Goal: Information Seeking & Learning: Learn about a topic

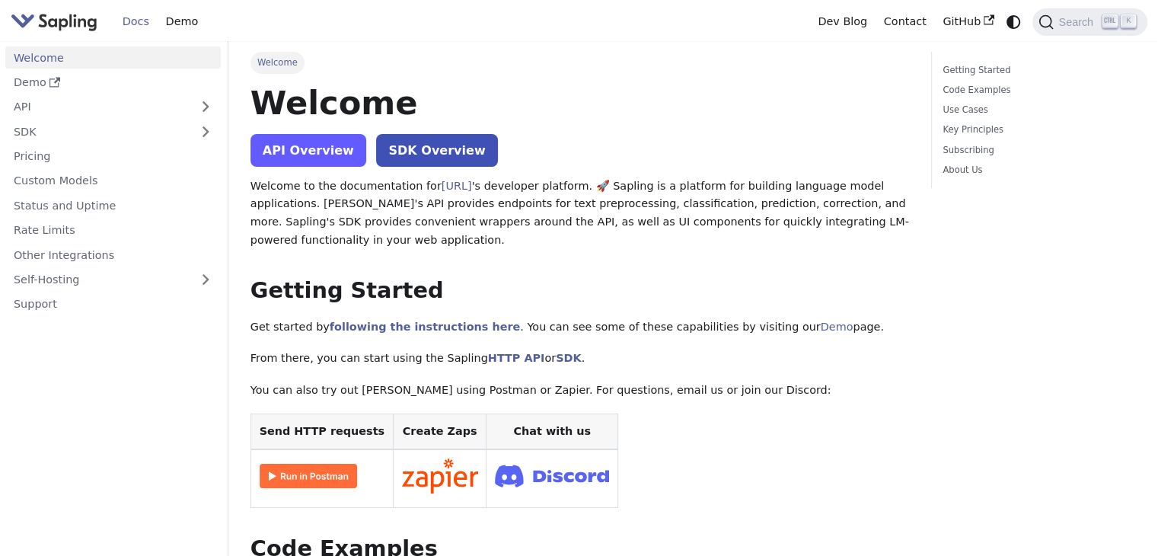
click at [311, 153] on link "API Overview" at bounding box center [308, 150] width 116 height 33
click at [311, 152] on link "API Overview" at bounding box center [308, 150] width 116 height 33
click at [298, 142] on link "API Overview" at bounding box center [308, 150] width 116 height 33
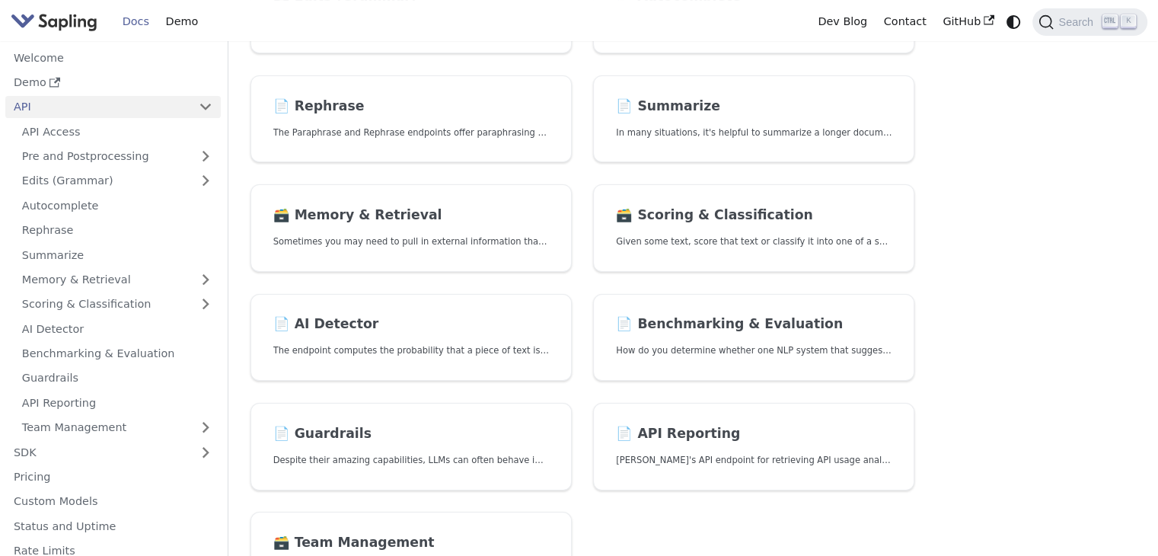
scroll to position [325, 0]
click at [655, 101] on h2 "📄️ Summarize" at bounding box center [754, 105] width 276 height 17
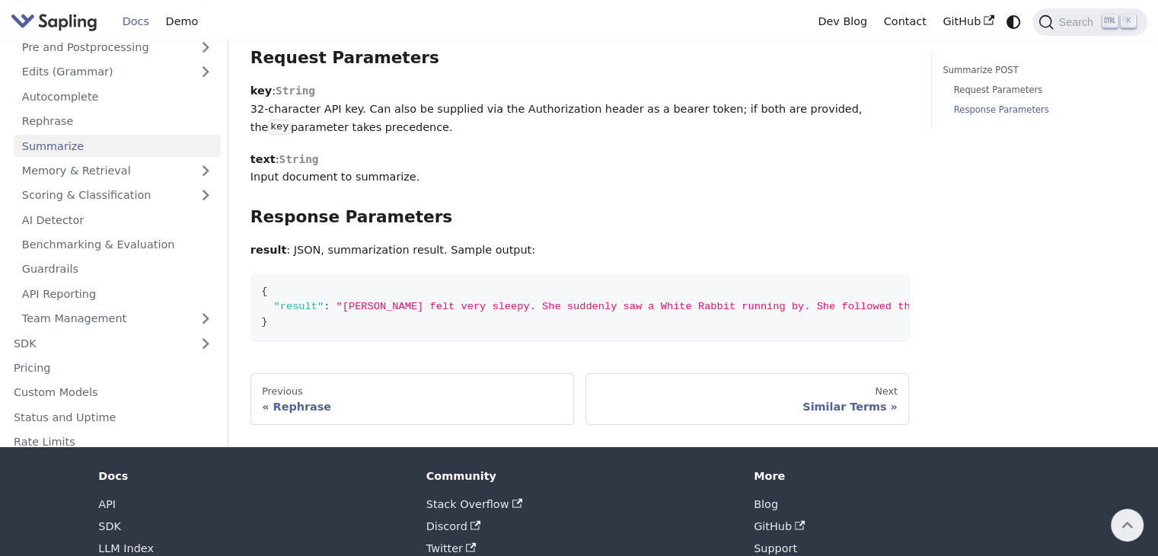
scroll to position [515, 0]
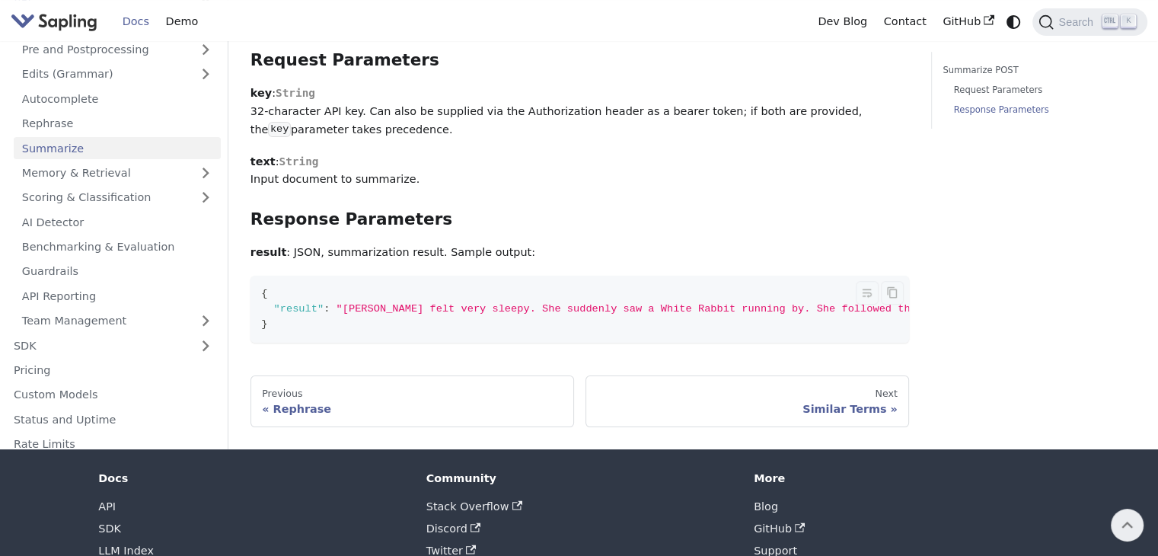
click at [698, 283] on code "{ "result" : "[PERSON_NAME] felt very sleepy. She suddenly saw a White Rabbit r…" at bounding box center [654, 309] width 808 height 67
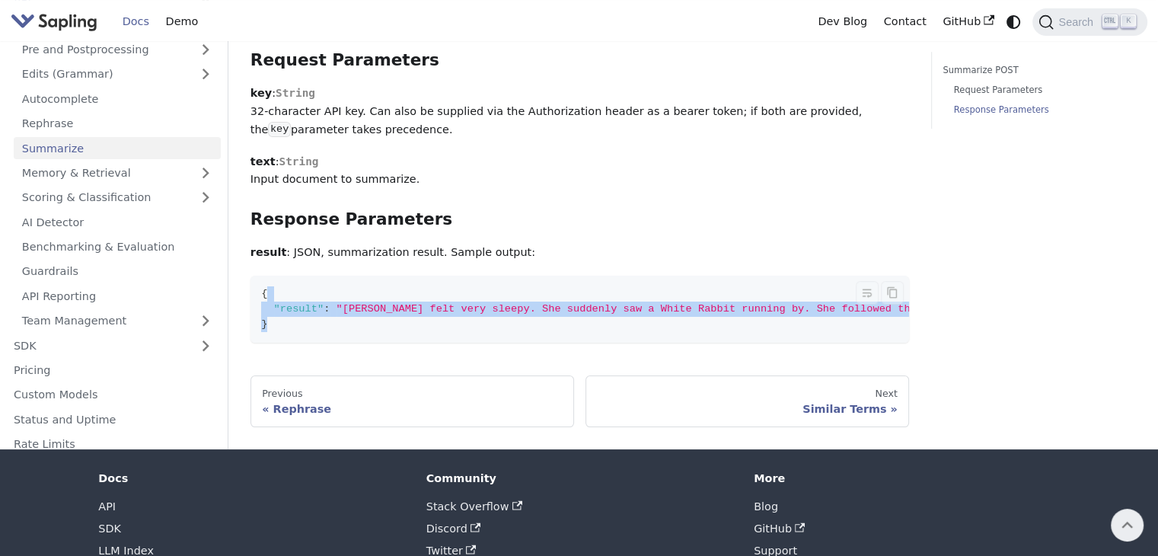
drag, startPoint x: 598, startPoint y: 292, endPoint x: 752, endPoint y: 266, distance: 156.0
click at [752, 276] on code "{ "result" : "[PERSON_NAME] felt very sleepy. She suddenly saw a White Rabbit r…" at bounding box center [654, 309] width 808 height 67
click at [490, 276] on code "{ "result" : "[PERSON_NAME] felt very sleepy. She suddenly saw a White Rabbit r…" at bounding box center [638, 309] width 808 height 67
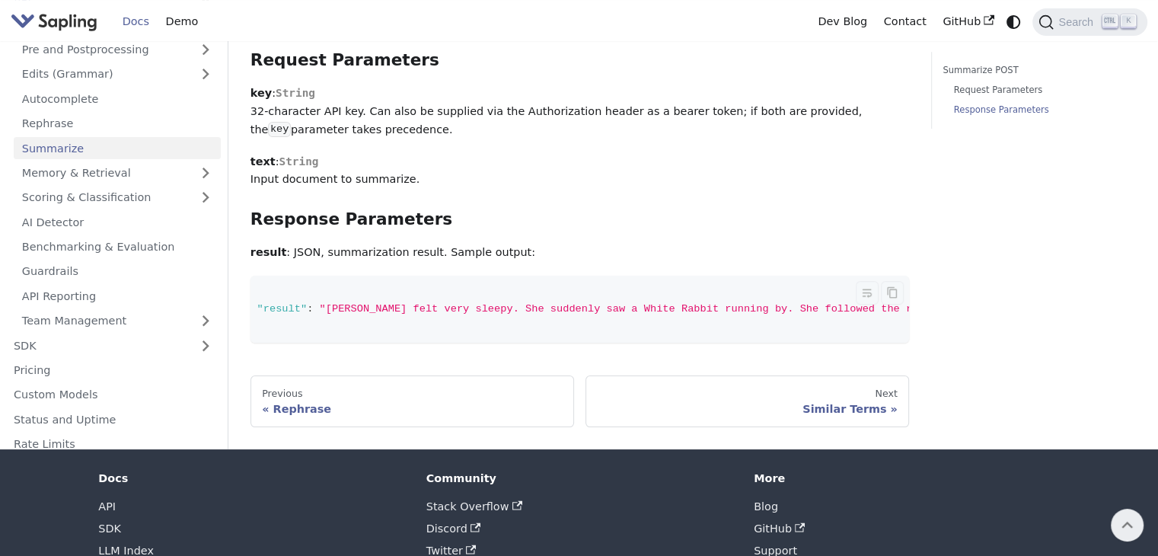
click at [486, 297] on code "{ "result" : "[PERSON_NAME] felt very sleepy. She suddenly saw a White Rabbit r…" at bounding box center [638, 309] width 808 height 67
click at [536, 303] on span ""[PERSON_NAME] felt very sleepy. She suddenly saw a White Rabbit running by. Sh…" at bounding box center [675, 308] width 711 height 11
click at [324, 276] on code "{ "result" : "[PERSON_NAME] felt very sleepy. She suddenly saw a White Rabbit r…" at bounding box center [638, 309] width 808 height 67
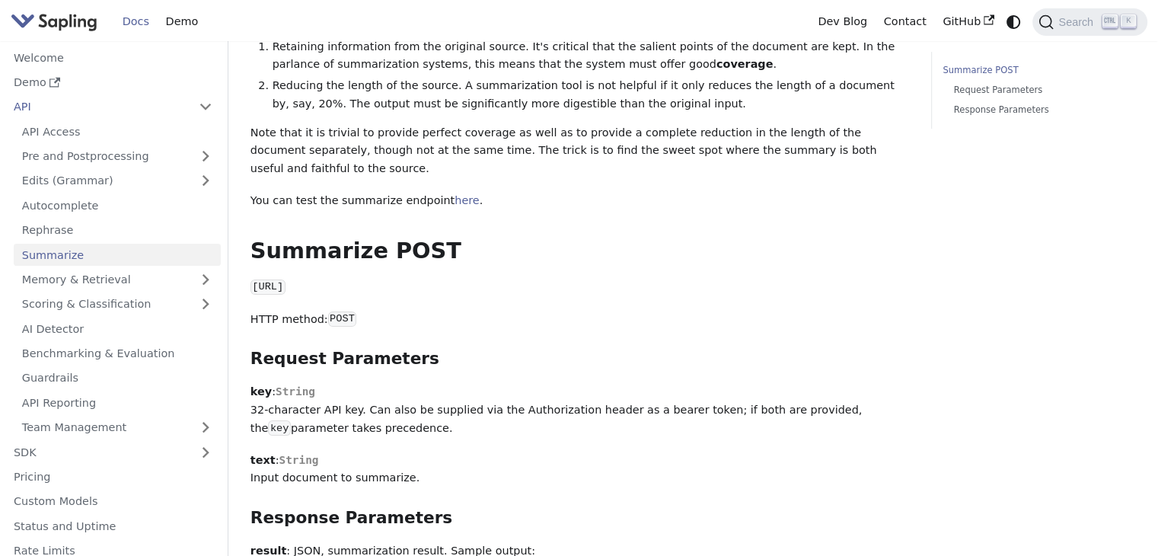
scroll to position [223, 0]
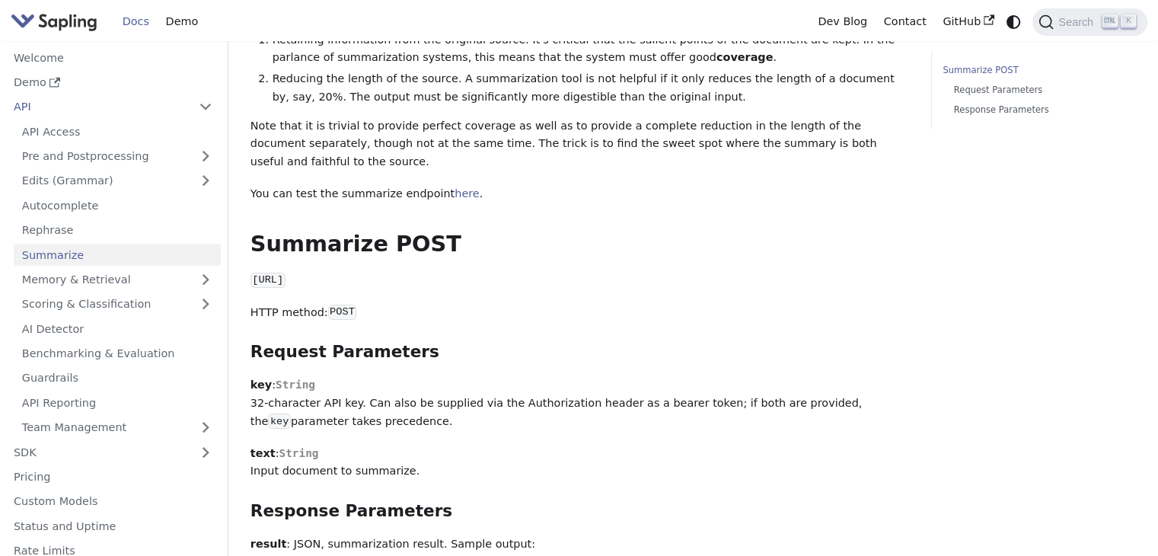
click at [412, 231] on div "Summarize In many situations, it's helpful to summarize a longer document into …" at bounding box center [579, 246] width 659 height 775
click at [425, 272] on p "[URL]" at bounding box center [579, 281] width 659 height 18
click at [404, 376] on p "key : String 32-character API key. Can also be supplied via the Authorization h…" at bounding box center [579, 403] width 659 height 54
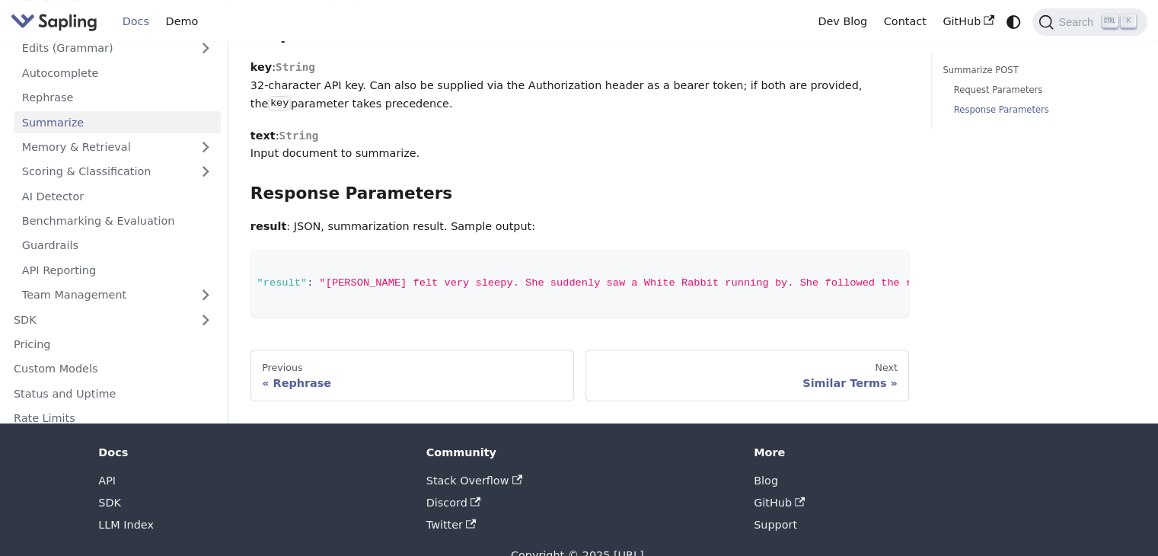
scroll to position [546, 0]
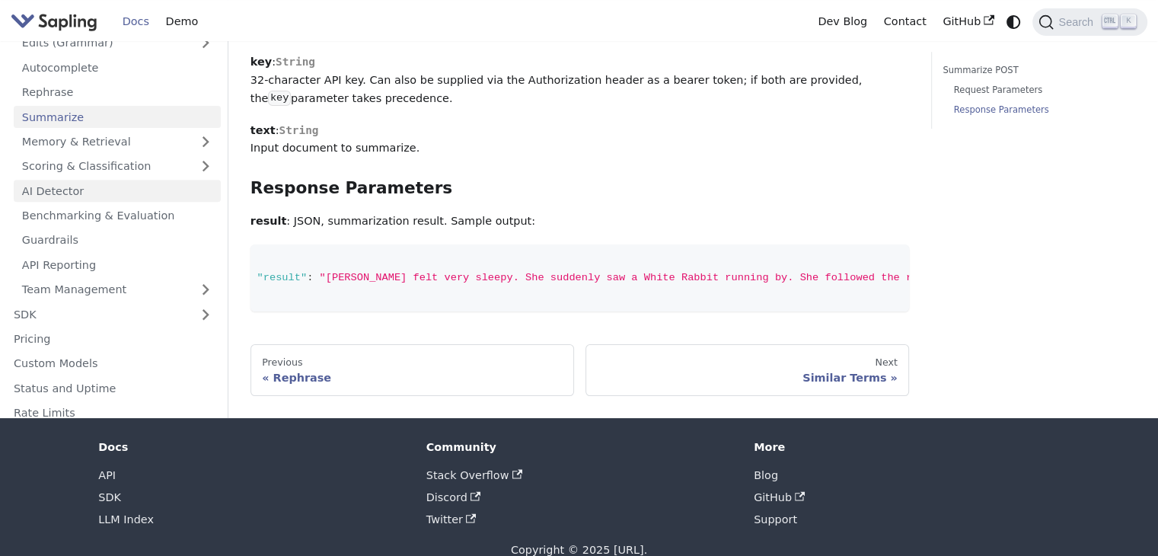
click at [129, 180] on link "AI Detector" at bounding box center [117, 191] width 207 height 22
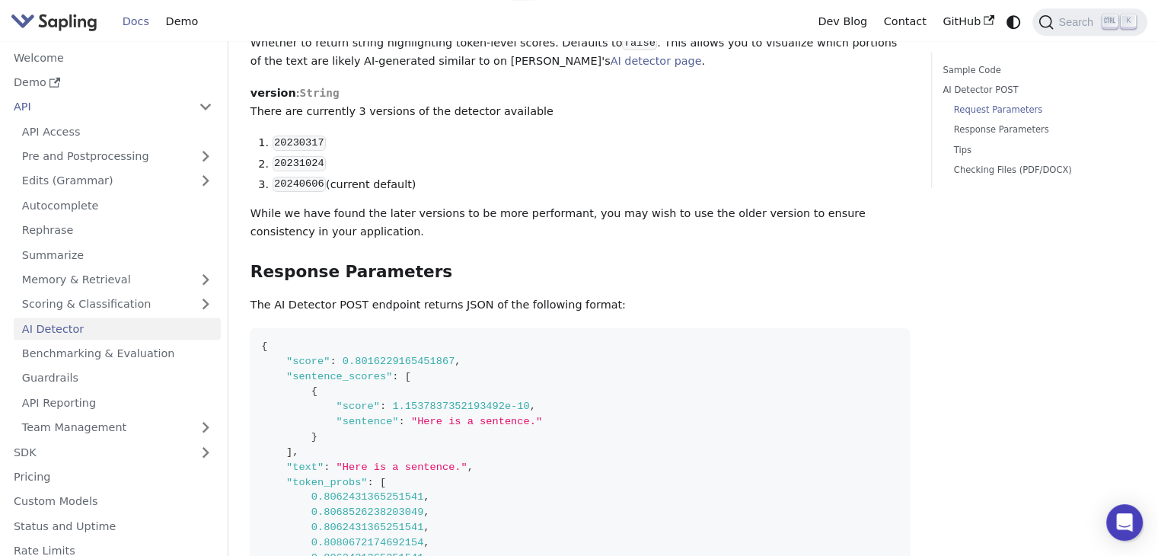
scroll to position [1077, 0]
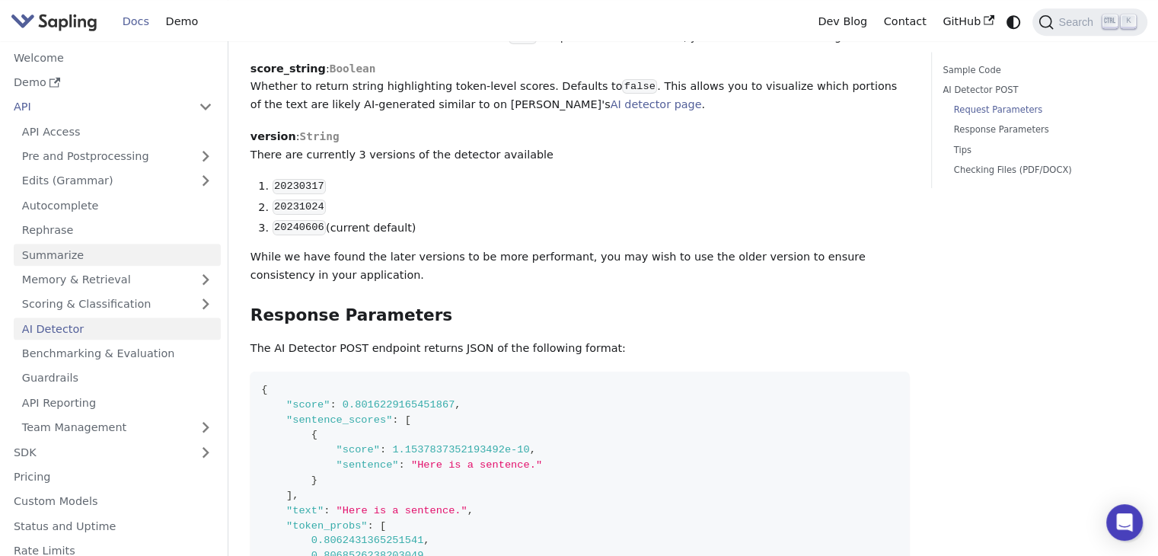
click at [72, 263] on link "Summarize" at bounding box center [117, 255] width 207 height 22
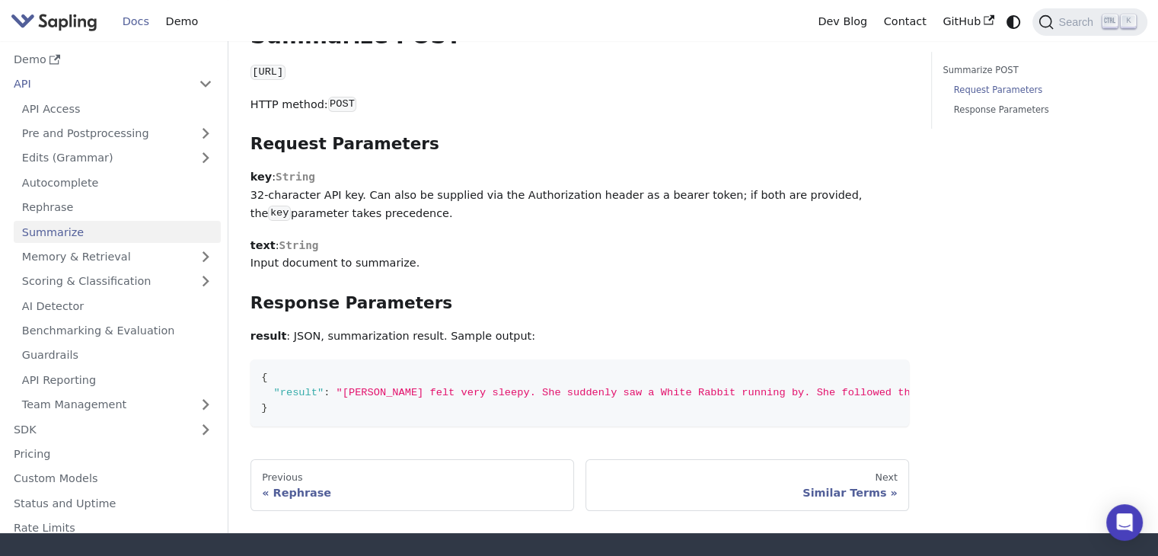
scroll to position [432, 0]
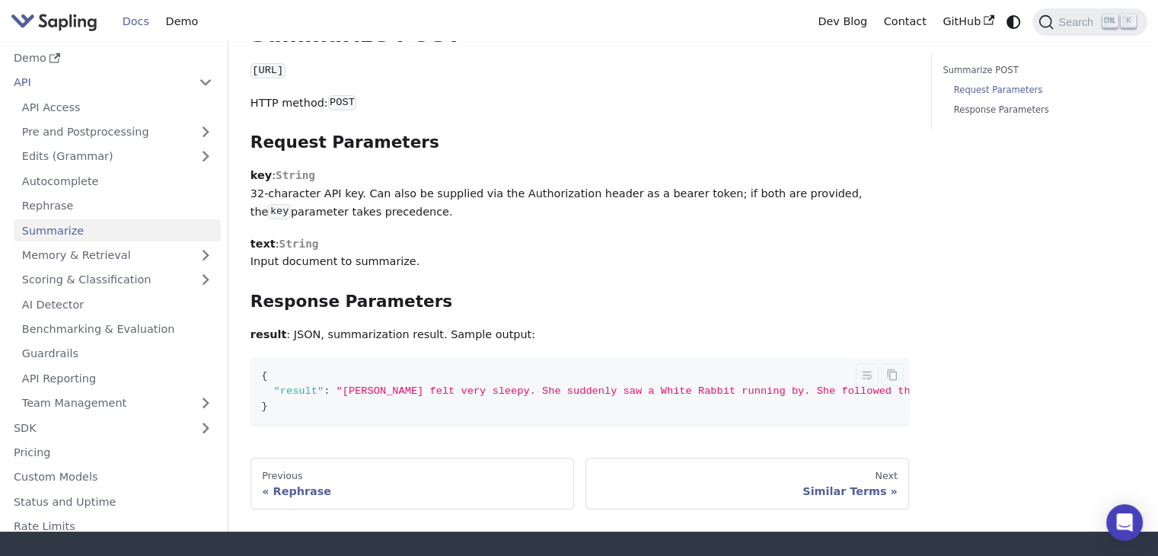
click at [588, 385] on span ""[PERSON_NAME] felt very sleepy. She suddenly saw a White Rabbit running by. Sh…" at bounding box center [692, 390] width 711 height 11
click at [895, 385] on span ""[PERSON_NAME] felt very sleepy. She suddenly saw a White Rabbit running by. Sh…" at bounding box center [653, 390] width 711 height 11
click at [893, 385] on span ""[PERSON_NAME] felt very sleepy. She suddenly saw a White Rabbit running by. Sh…" at bounding box center [653, 390] width 711 height 11
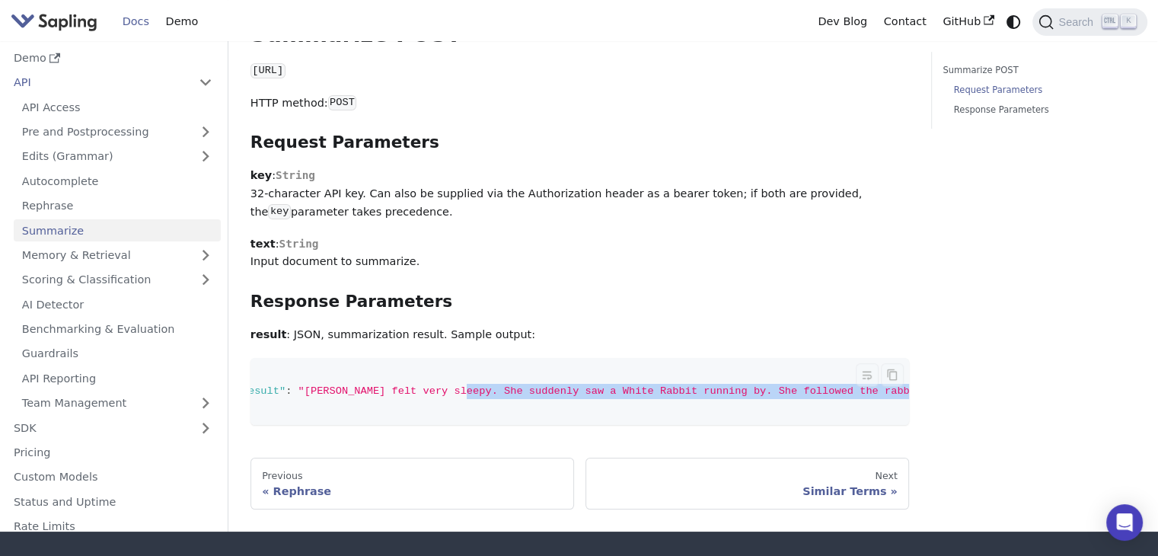
drag, startPoint x: 893, startPoint y: 359, endPoint x: 443, endPoint y: 354, distance: 450.0
click at [443, 385] on span ""[PERSON_NAME] felt very sleepy. She suddenly saw a White Rabbit running by. Sh…" at bounding box center [653, 390] width 711 height 11
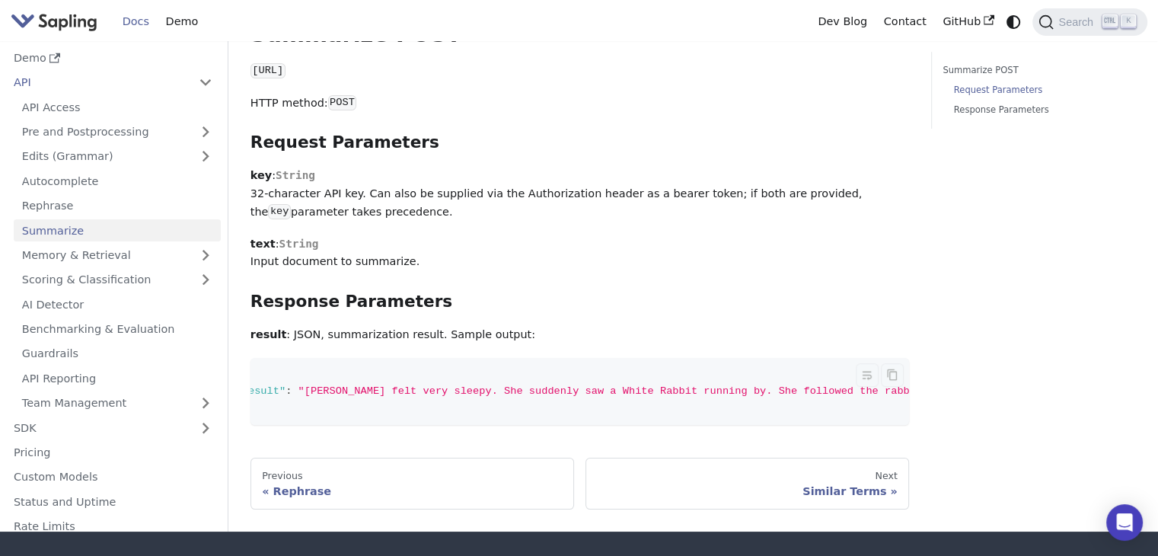
click at [317, 380] on code "{ "result" : "[PERSON_NAME] felt very sleepy. She suddenly saw a White Rabbit r…" at bounding box center [616, 391] width 808 height 67
click at [339, 377] on code "{ "result" : "[PERSON_NAME] felt very sleepy. She suddenly saw a White Rabbit r…" at bounding box center [616, 391] width 808 height 67
click at [285, 385] on span ""result"" at bounding box center [299, 390] width 50 height 11
click at [288, 358] on code "{ "result" : "[PERSON_NAME] felt very sleepy. She suddenly saw a White Rabbit r…" at bounding box center [654, 391] width 808 height 67
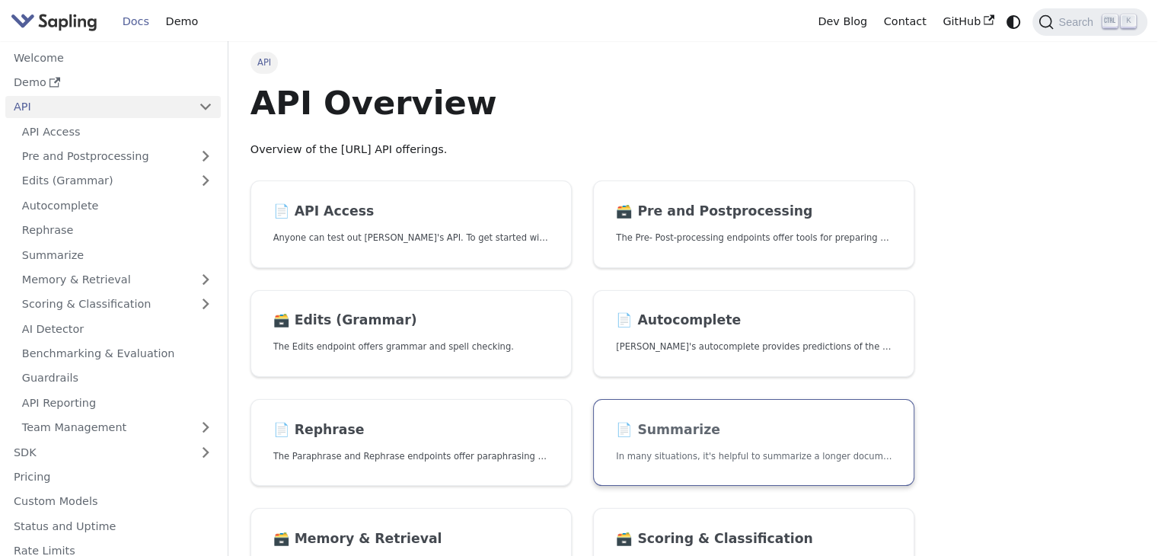
click at [641, 440] on link "📄️ Summarize In many situations, it's helpful to summarize a longer document in…" at bounding box center [753, 443] width 321 height 88
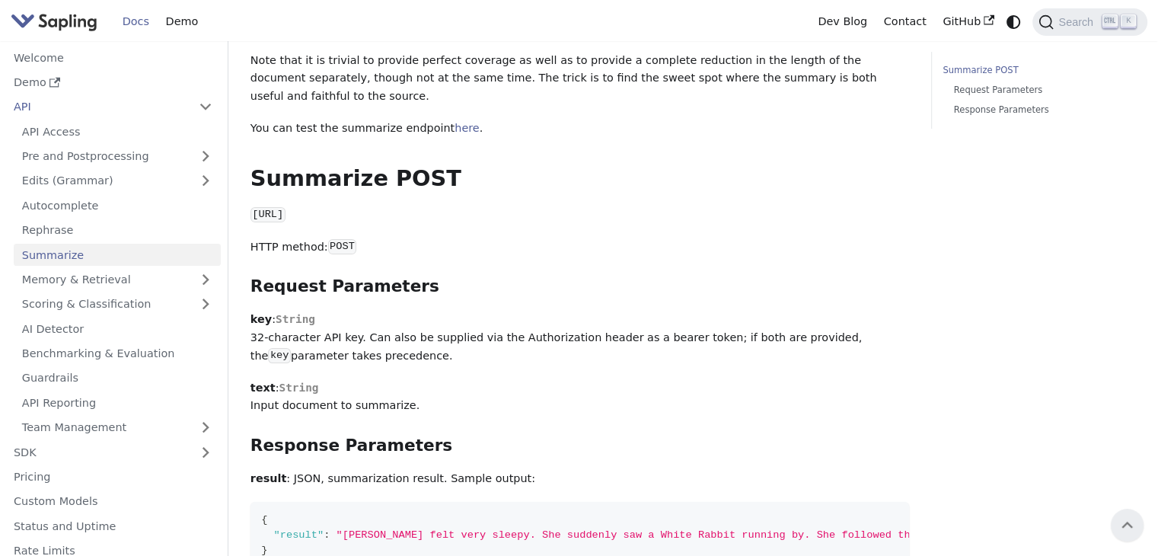
scroll to position [283, 0]
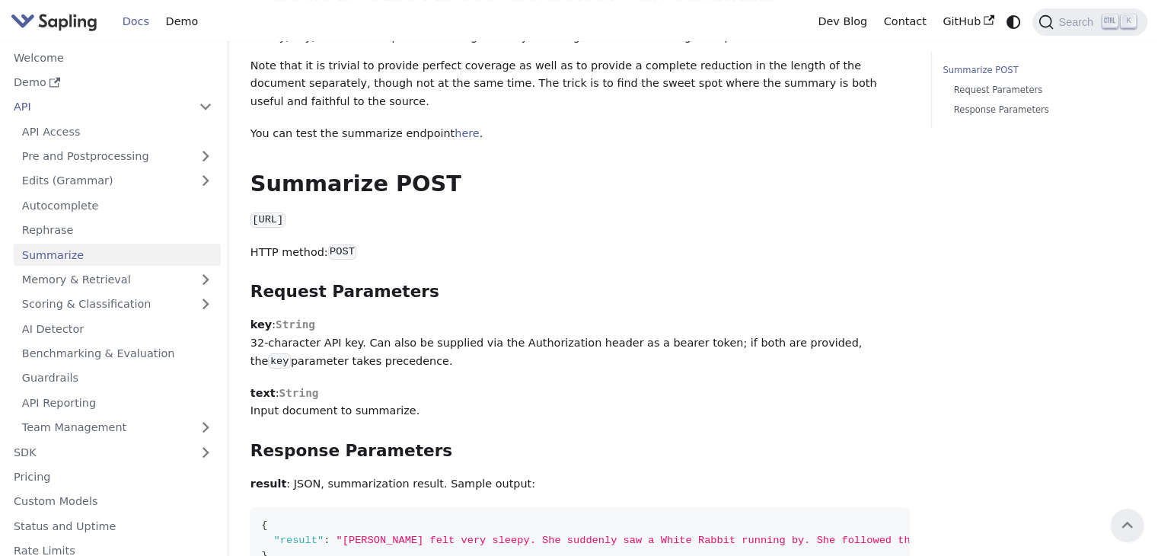
drag, startPoint x: 450, startPoint y: 193, endPoint x: 483, endPoint y: 190, distance: 33.6
click at [483, 212] on p "[URL]" at bounding box center [579, 221] width 659 height 18
click at [510, 226] on div "Summarize In many situations, it's helpful to summarize a longer document into …" at bounding box center [579, 186] width 659 height 775
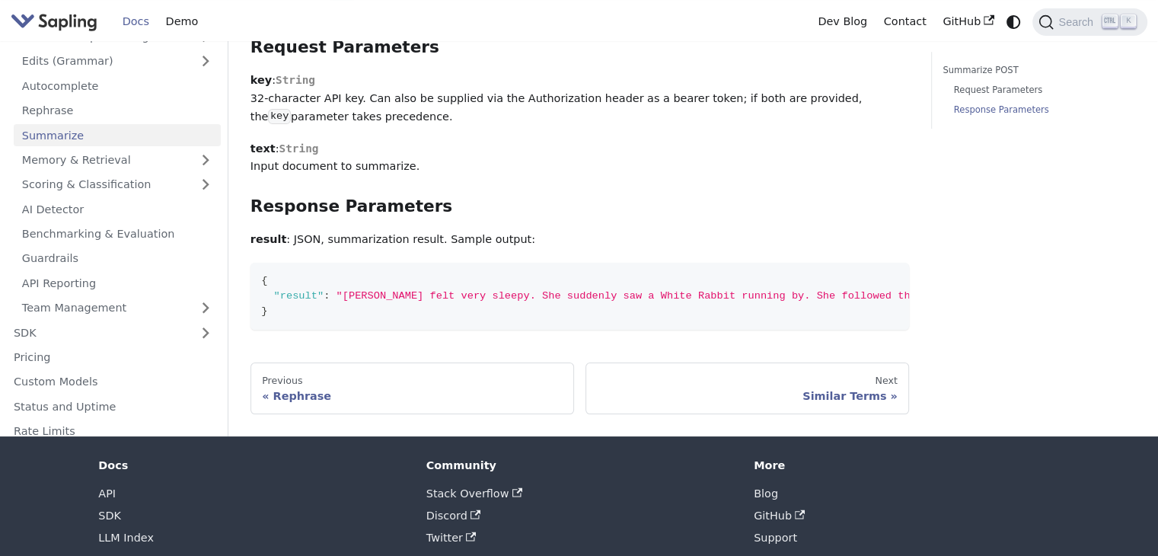
scroll to position [546, 0]
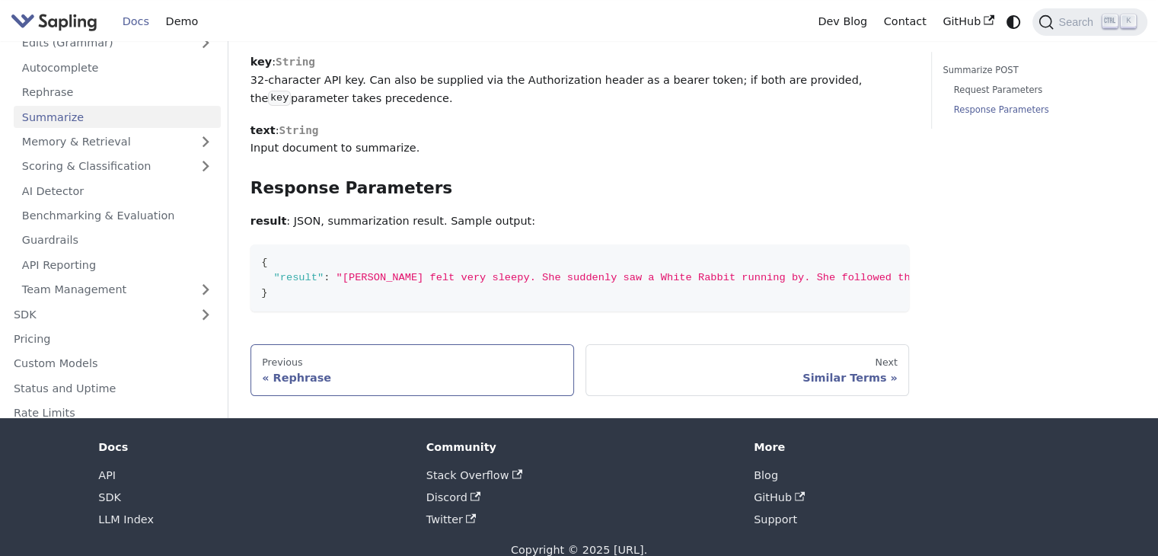
click at [419, 344] on link "Previous Rephrase" at bounding box center [412, 370] width 324 height 52
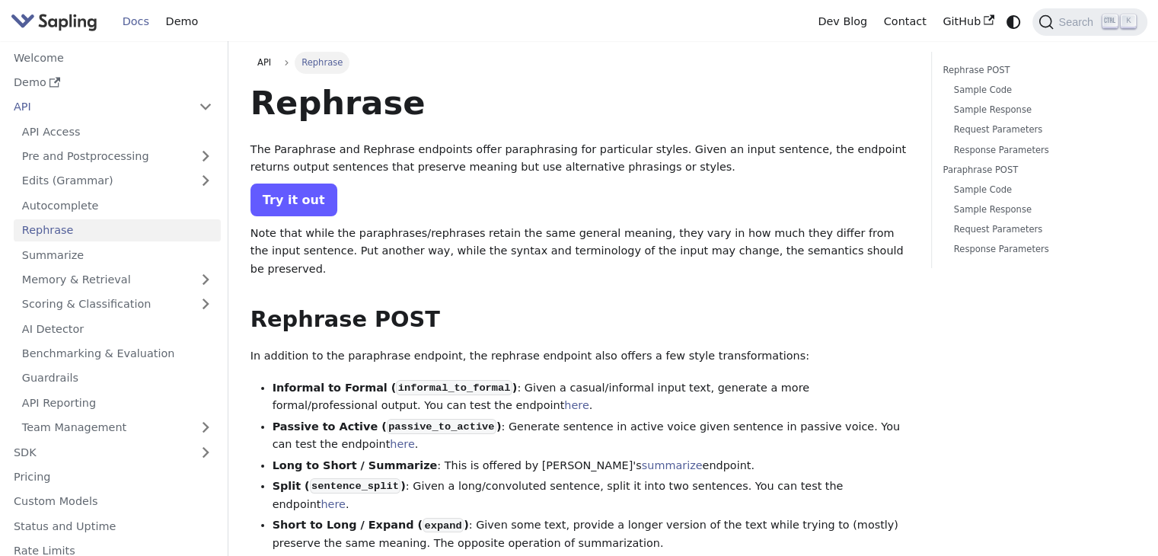
click at [274, 199] on link "Try it out" at bounding box center [293, 199] width 87 height 33
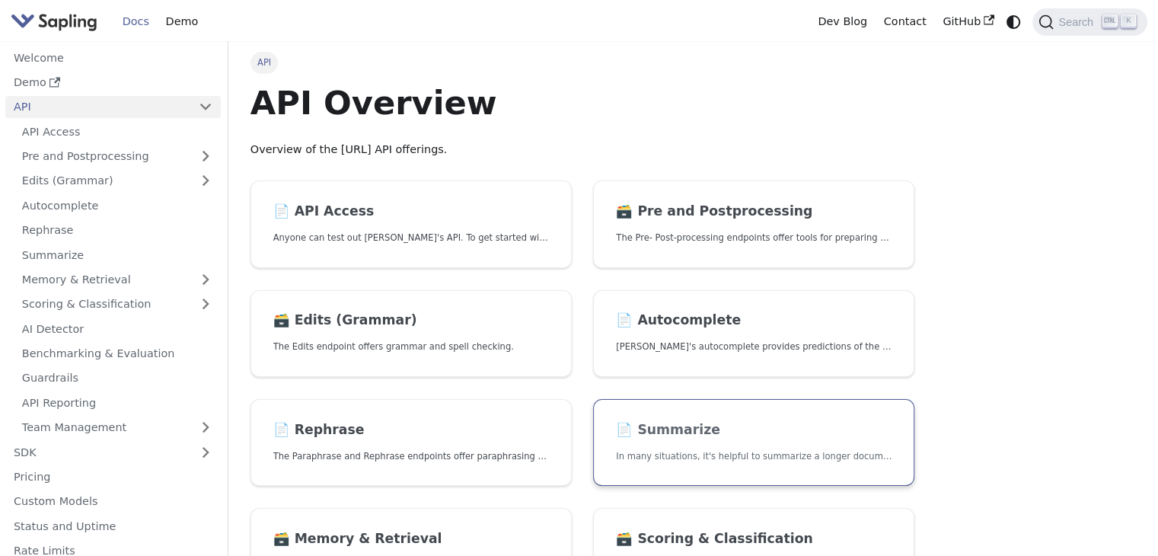
click at [719, 466] on link "📄️ Summarize In many situations, it's helpful to summarize a longer document in…" at bounding box center [753, 443] width 321 height 88
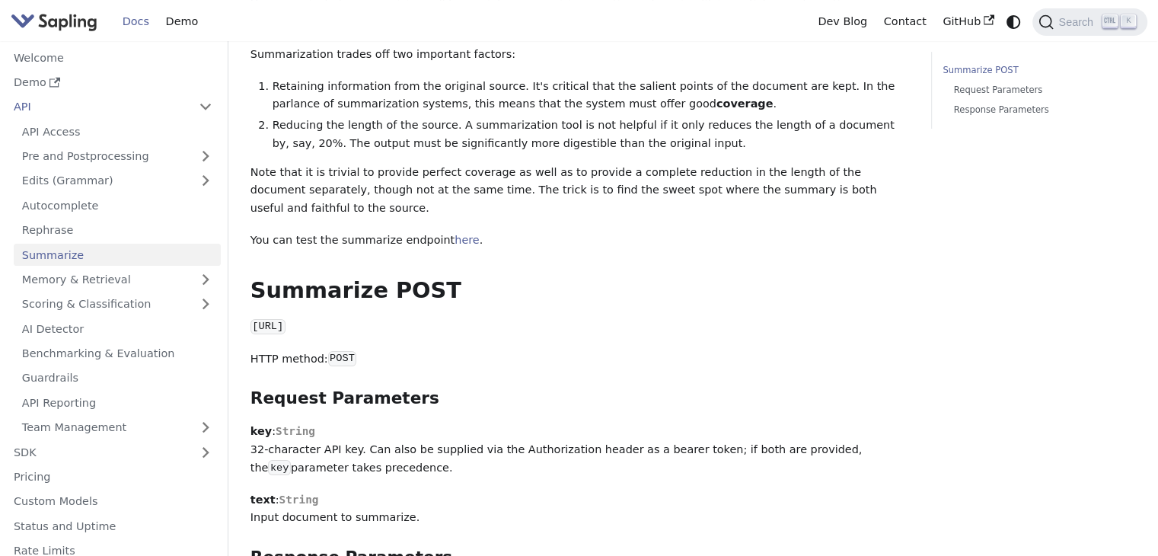
scroll to position [118, 0]
